Goal: Task Accomplishment & Management: Manage account settings

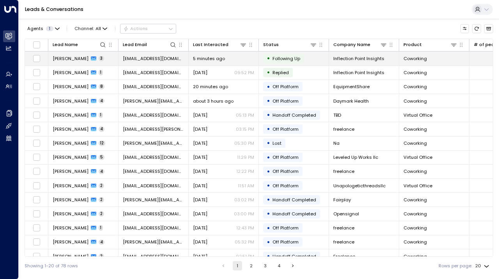
click at [91, 57] on icon at bounding box center [93, 59] width 5 height 4
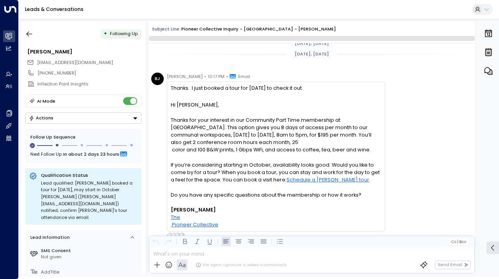
scroll to position [281, 0]
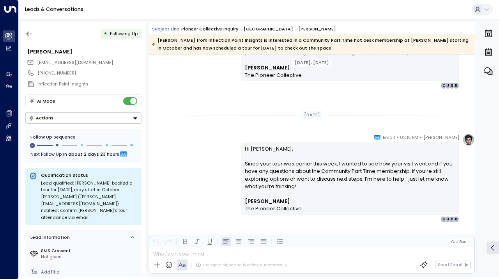
click at [103, 117] on button "Actions" at bounding box center [83, 117] width 116 height 11
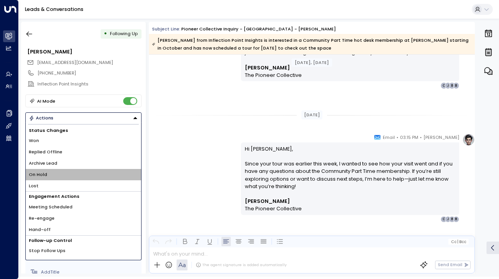
click at [88, 173] on li "On Hold" at bounding box center [83, 174] width 115 height 11
